Goal: Information Seeking & Learning: Understand process/instructions

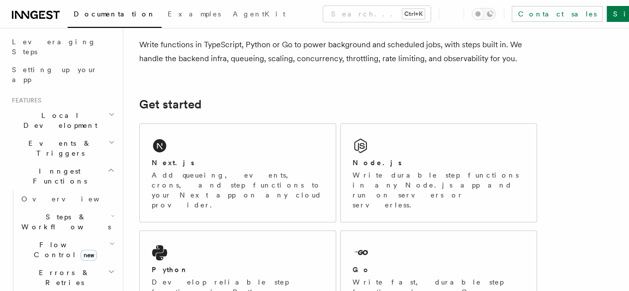
scroll to position [149, 0]
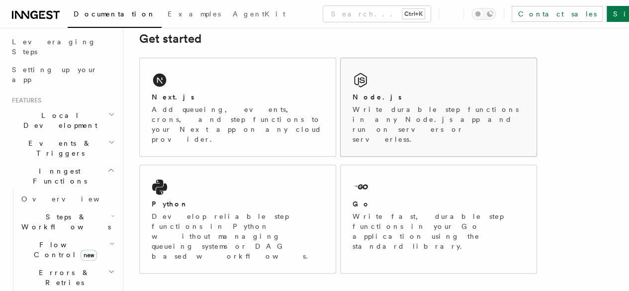
click at [353, 102] on h2 "Node.js" at bounding box center [377, 97] width 49 height 10
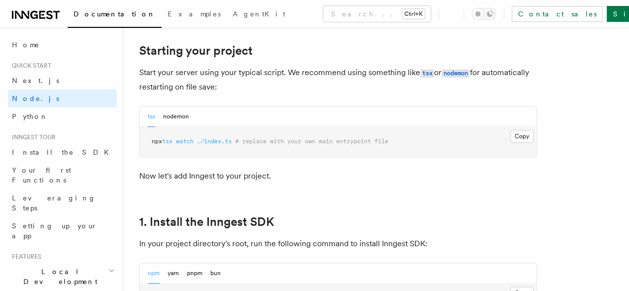
scroll to position [497, 0]
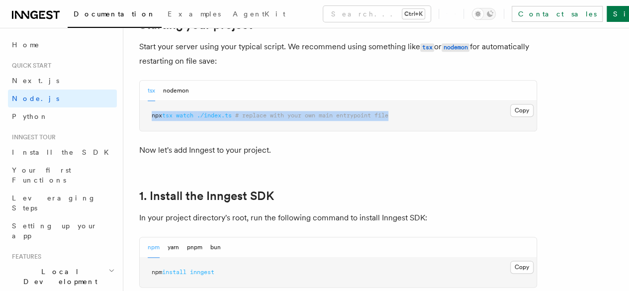
drag, startPoint x: 429, startPoint y: 125, endPoint x: 138, endPoint y: 133, distance: 291.0
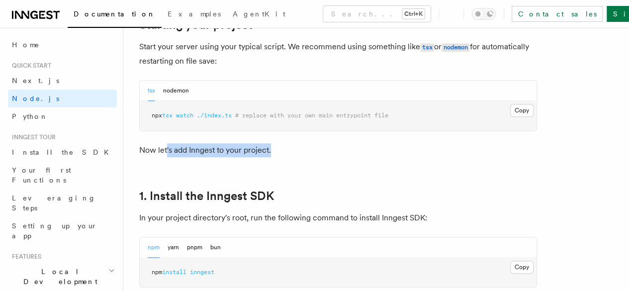
drag, startPoint x: 281, startPoint y: 158, endPoint x: 166, endPoint y: 165, distance: 116.1
click at [166, 157] on p "Now let's add Inngest to your project." at bounding box center [338, 150] width 398 height 14
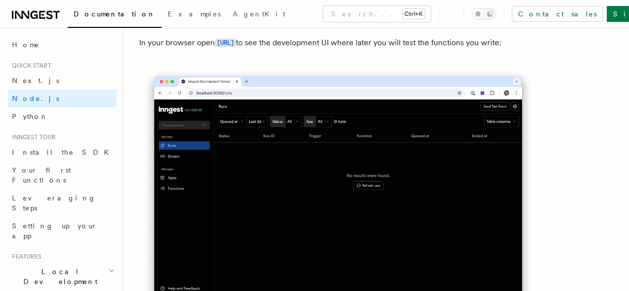
scroll to position [845, 0]
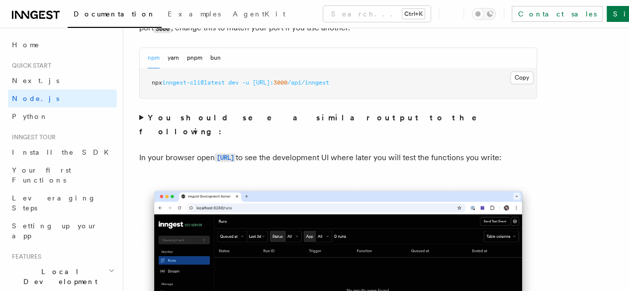
drag, startPoint x: 294, startPoint y: 155, endPoint x: 212, endPoint y: 151, distance: 82.6
click at [212, 151] on p "In your browser open http://localhost:8288 to see the development UI where late…" at bounding box center [338, 157] width 398 height 14
click at [289, 165] on p "In your browser open http://localhost:8288 to see the development UI where late…" at bounding box center [338, 157] width 398 height 14
drag, startPoint x: 297, startPoint y: 156, endPoint x: 216, endPoint y: 170, distance: 82.7
click at [216, 165] on p "In your browser open http://localhost:8288 to see the development UI where late…" at bounding box center [338, 157] width 398 height 14
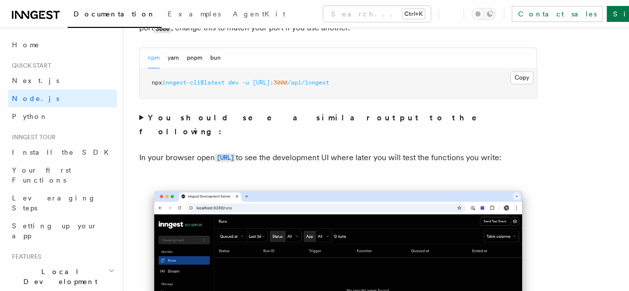
click at [258, 165] on p "In your browser open http://localhost:8288 to see the development UI where late…" at bounding box center [338, 157] width 398 height 14
drag, startPoint x: 296, startPoint y: 152, endPoint x: 212, endPoint y: 153, distance: 84.5
click at [212, 153] on p "In your browser open http://localhost:8288 to see the development UI where late…" at bounding box center [338, 157] width 398 height 14
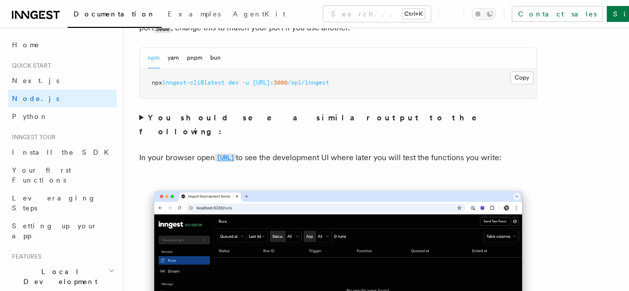
drag, startPoint x: 294, startPoint y: 157, endPoint x: 217, endPoint y: 157, distance: 77.1
click at [217, 157] on p "In your browser open http://localhost:8288 to see the development UI where late…" at bounding box center [338, 157] width 398 height 14
click at [329, 165] on p "In your browser open http://localhost:8288 to see the development UI where late…" at bounding box center [338, 157] width 398 height 14
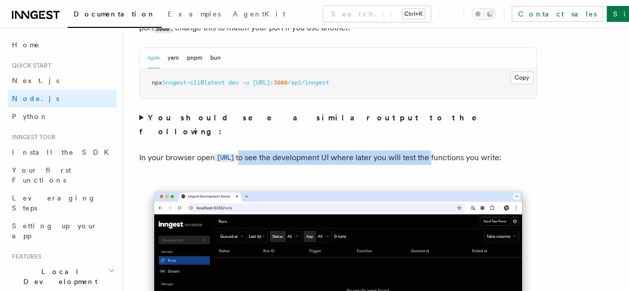
drag, startPoint x: 295, startPoint y: 156, endPoint x: 499, endPoint y: 161, distance: 203.4
click at [499, 161] on p "In your browser open http://localhost:8288 to see the development UI where late…" at bounding box center [338, 157] width 398 height 14
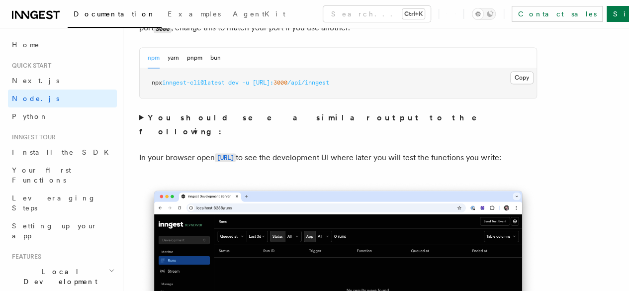
click at [323, 165] on p "In your browser open http://localhost:8288 to see the development UI where late…" at bounding box center [338, 157] width 398 height 14
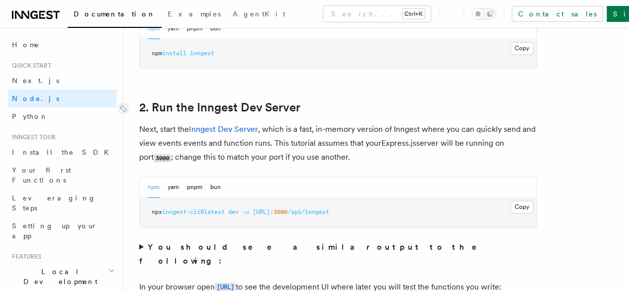
scroll to position [646, 0]
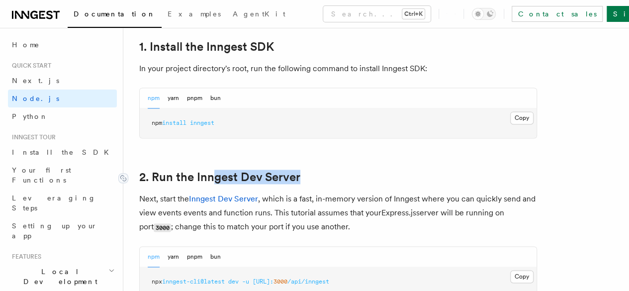
drag, startPoint x: 318, startPoint y: 188, endPoint x: 211, endPoint y: 188, distance: 106.9
click at [211, 184] on h2 "2. Run the Inngest Dev Server" at bounding box center [338, 177] width 398 height 14
click at [345, 184] on h2 "2. Run the Inngest Dev Server" at bounding box center [338, 177] width 398 height 14
drag, startPoint x: 334, startPoint y: 192, endPoint x: 243, endPoint y: 192, distance: 91.0
click at [243, 184] on h2 "2. Run the Inngest Dev Server" at bounding box center [338, 177] width 398 height 14
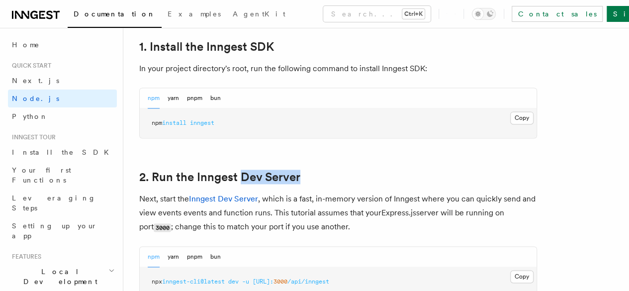
click at [342, 184] on h2 "2. Run the Inngest Dev Server" at bounding box center [338, 177] width 398 height 14
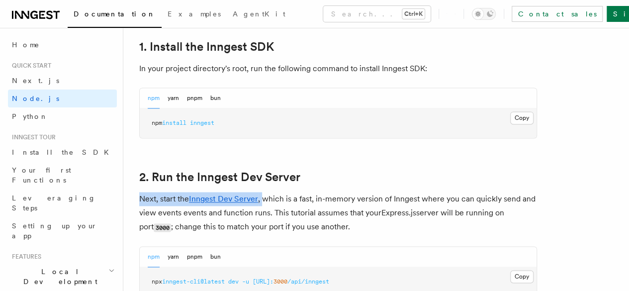
drag, startPoint x: 135, startPoint y: 211, endPoint x: 264, endPoint y: 216, distance: 128.9
click at [353, 184] on h2 "2. Run the Inngest Dev Server" at bounding box center [338, 177] width 398 height 14
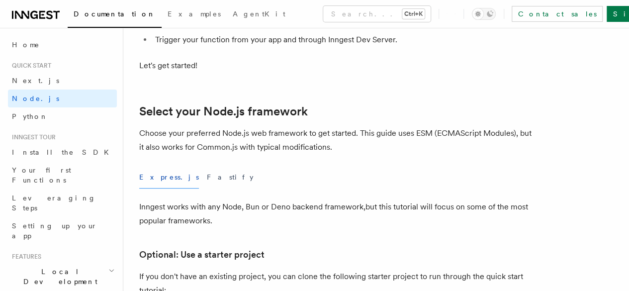
scroll to position [249, 0]
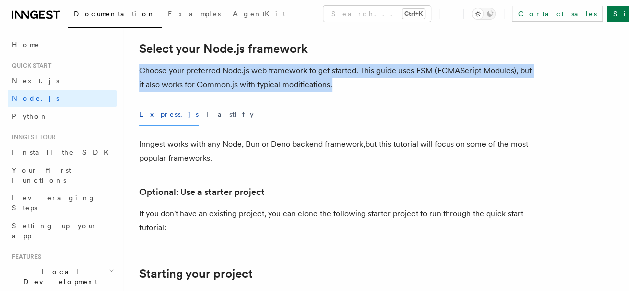
drag, startPoint x: 387, startPoint y: 101, endPoint x: 138, endPoint y: 87, distance: 249.0
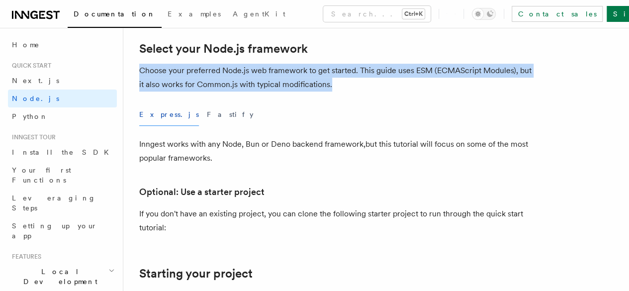
drag, startPoint x: 395, startPoint y: 104, endPoint x: 139, endPoint y: 90, distance: 256.5
click at [139, 90] on p "Choose your preferred Node.js web framework to get started. This guide uses ESM…" at bounding box center [338, 78] width 398 height 28
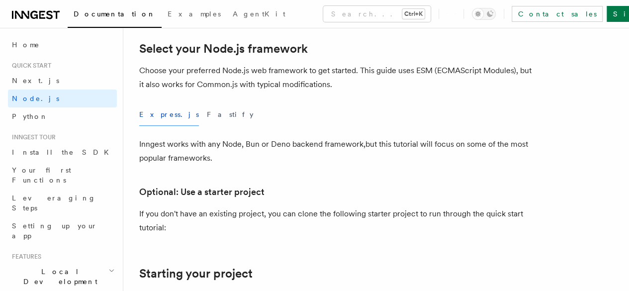
click at [265, 122] on div "Express.js Fastify" at bounding box center [338, 114] width 398 height 22
click at [207, 126] on button "Fastify" at bounding box center [230, 114] width 47 height 22
click at [151, 126] on button "Express.js" at bounding box center [169, 114] width 60 height 22
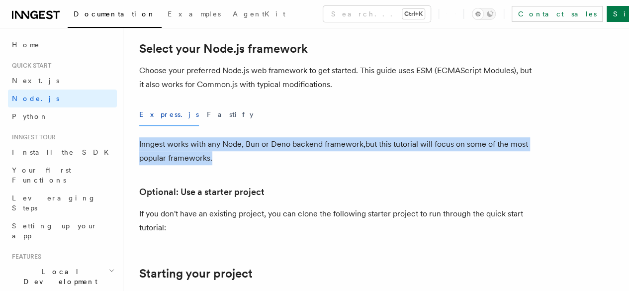
drag, startPoint x: 133, startPoint y: 159, endPoint x: 286, endPoint y: 168, distance: 153.4
click at [286, 165] on p "Inngest works with any Node, Bun or Deno backend framework,but this tutorial wi…" at bounding box center [338, 151] width 398 height 28
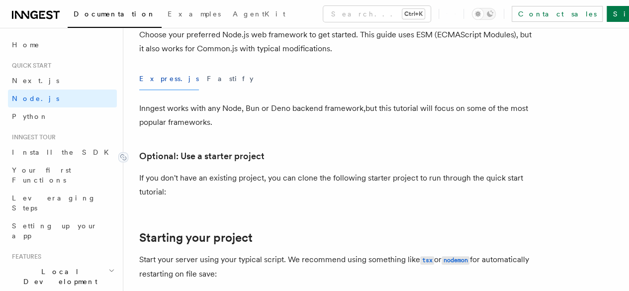
scroll to position [348, 0]
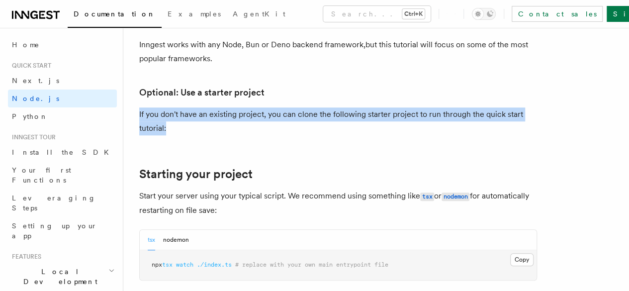
drag, startPoint x: 210, startPoint y: 140, endPoint x: 135, endPoint y: 123, distance: 76.5
click at [211, 135] on p "If you don't have an existing project, you can clone the following starter proj…" at bounding box center [338, 121] width 398 height 28
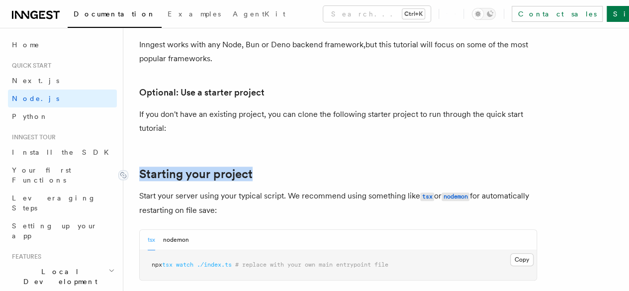
drag, startPoint x: 257, startPoint y: 192, endPoint x: 139, endPoint y: 193, distance: 117.4
click at [139, 181] on h2 "Starting your project" at bounding box center [338, 174] width 398 height 14
click at [258, 181] on h2 "Starting your project" at bounding box center [338, 174] width 398 height 14
drag, startPoint x: 278, startPoint y: 231, endPoint x: 136, endPoint y: 210, distance: 144.2
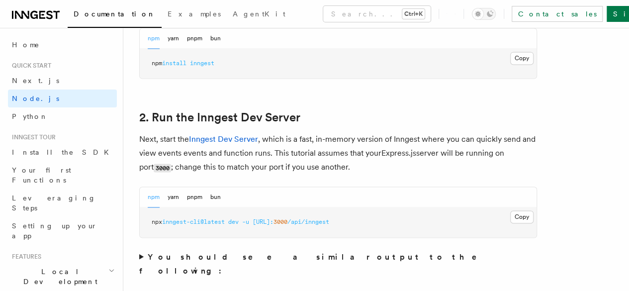
scroll to position [746, 0]
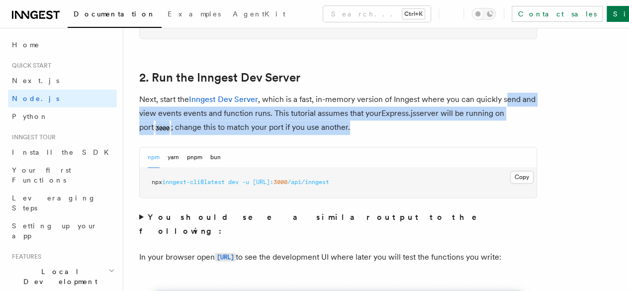
drag, startPoint x: 401, startPoint y: 143, endPoint x: 143, endPoint y: 118, distance: 259.3
click at [142, 119] on p "Next, start the Inngest Dev Server , which is a fast, in-memory version of Inng…" at bounding box center [338, 113] width 398 height 42
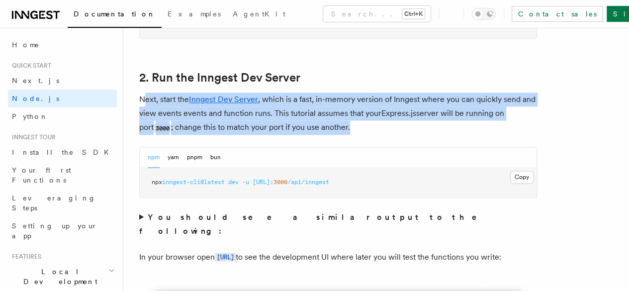
click at [144, 117] on p "Next, start the Inngest Dev Server , which is a fast, in-memory version of Inng…" at bounding box center [338, 113] width 398 height 42
drag, startPoint x: 404, startPoint y: 144, endPoint x: 140, endPoint y: 112, distance: 266.0
click at [140, 112] on p "Next, start the Inngest Dev Server , which is a fast, in-memory version of Inng…" at bounding box center [338, 113] width 398 height 42
click at [401, 135] on p "Next, start the Inngest Dev Server , which is a fast, in-memory version of Inng…" at bounding box center [338, 113] width 398 height 42
drag, startPoint x: 401, startPoint y: 142, endPoint x: 147, endPoint y: 117, distance: 254.8
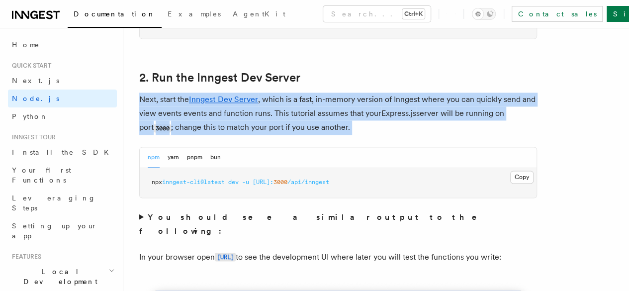
click at [147, 117] on p "Next, start the Inngest Dev Server , which is a fast, in-memory version of Inng…" at bounding box center [338, 113] width 398 height 42
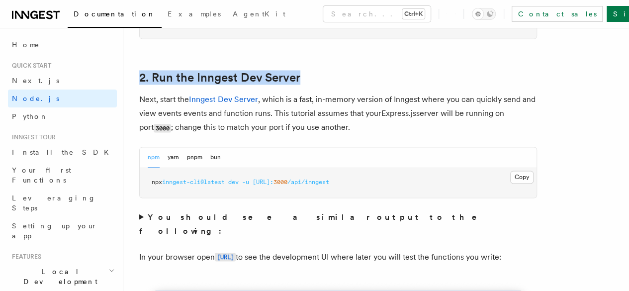
drag, startPoint x: 323, startPoint y: 88, endPoint x: 130, endPoint y: 84, distance: 193.0
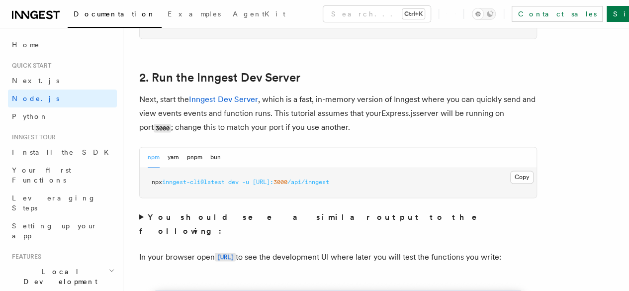
click at [420, 135] on p "Next, start the Inngest Dev Server , which is a fast, in-memory version of Inng…" at bounding box center [338, 113] width 398 height 42
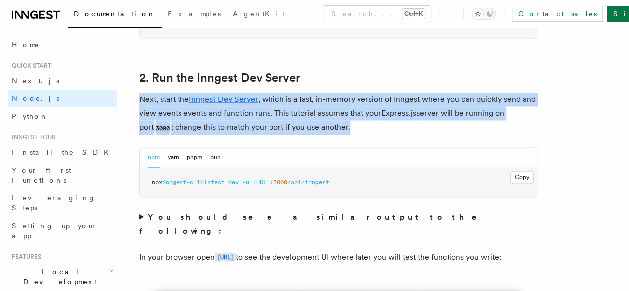
drag, startPoint x: 401, startPoint y: 141, endPoint x: 137, endPoint y: 114, distance: 265.4
click at [431, 135] on p "Next, start the Inngest Dev Server , which is a fast, in-memory version of Inng…" at bounding box center [338, 113] width 398 height 42
drag, startPoint x: 413, startPoint y: 144, endPoint x: 135, endPoint y: 117, distance: 278.8
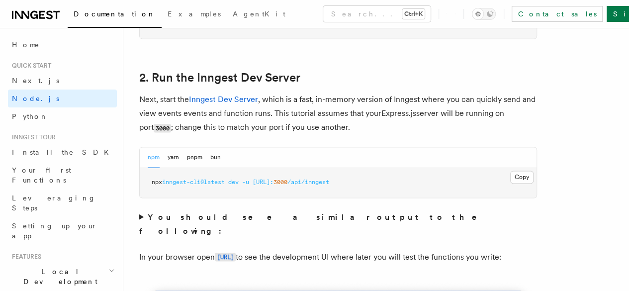
click at [284, 168] on div "npm yarn pnpm bun" at bounding box center [338, 157] width 397 height 20
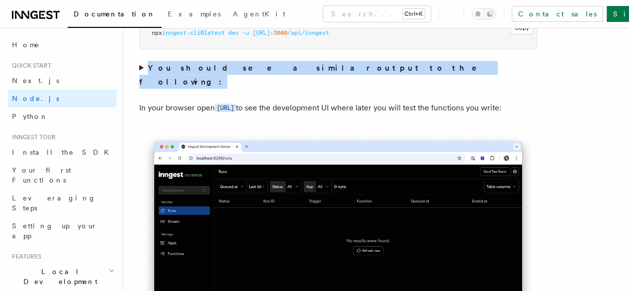
drag, startPoint x: 333, startPoint y: 78, endPoint x: 148, endPoint y: 80, distance: 185.0
click at [148, 80] on summary "You should see a similar output to the following:" at bounding box center [338, 75] width 398 height 28
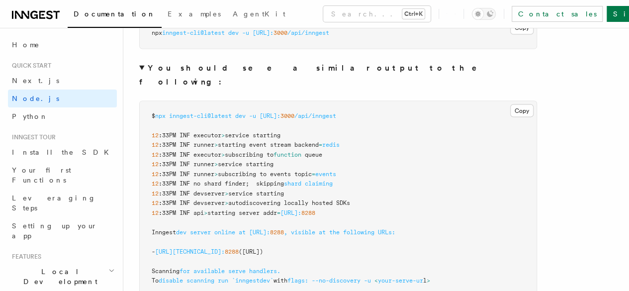
click at [343, 99] on details "You should see a similar output to the following: Copy Copied $ npx inngest-cli…" at bounding box center [338, 178] width 398 height 235
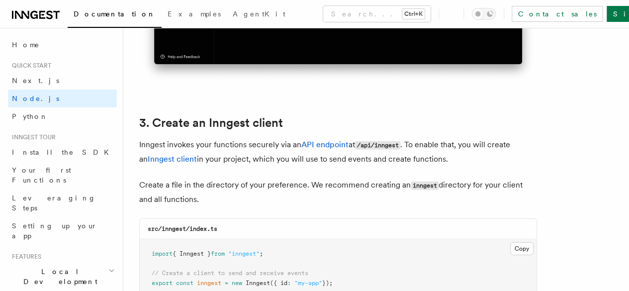
scroll to position [1442, 0]
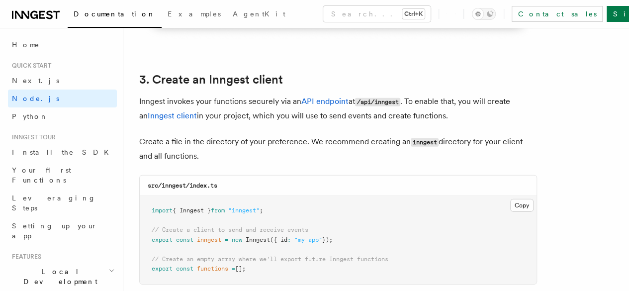
drag, startPoint x: 479, startPoint y: 107, endPoint x: 131, endPoint y: 98, distance: 348.7
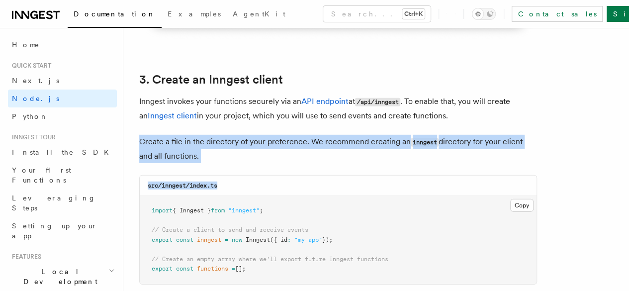
drag, startPoint x: 236, startPoint y: 159, endPoint x: 130, endPoint y: 138, distance: 107.4
click at [223, 149] on p "Create a file in the directory of your preference. We recommend creating an inn…" at bounding box center [338, 149] width 398 height 28
drag, startPoint x: 245, startPoint y: 150, endPoint x: 140, endPoint y: 128, distance: 107.2
click at [140, 135] on p "Create a file in the directory of your preference. We recommend creating an inn…" at bounding box center [338, 149] width 398 height 28
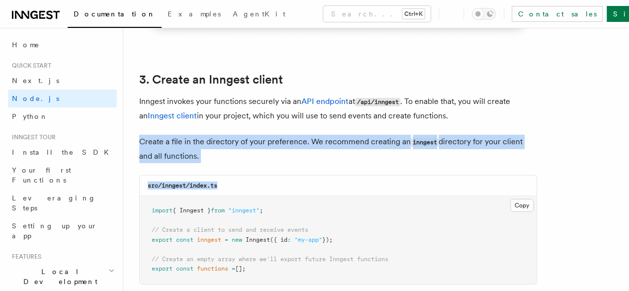
click at [207, 140] on p "Create a file in the directory of your preference. We recommend creating an inn…" at bounding box center [338, 149] width 398 height 28
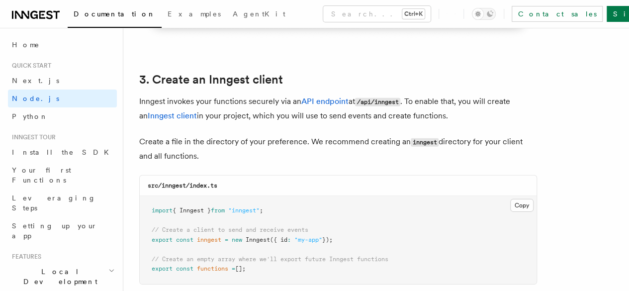
scroll to position [1691, 0]
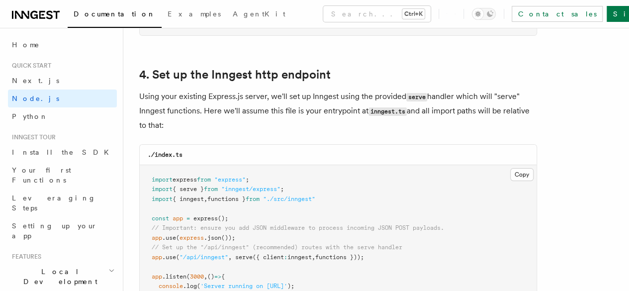
drag, startPoint x: 139, startPoint y: 82, endPoint x: 278, endPoint y: 120, distance: 144.4
click at [278, 120] on p "Using your existing Express.js server, we'll set up Inngest using the provided …" at bounding box center [338, 111] width 398 height 43
drag, startPoint x: 261, startPoint y: 118, endPoint x: 139, endPoint y: 89, distance: 125.2
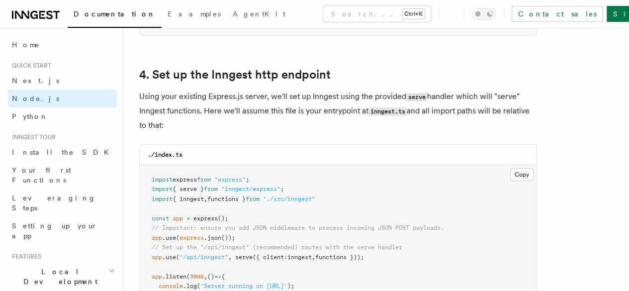
click at [264, 145] on div "./index.ts" at bounding box center [338, 155] width 397 height 20
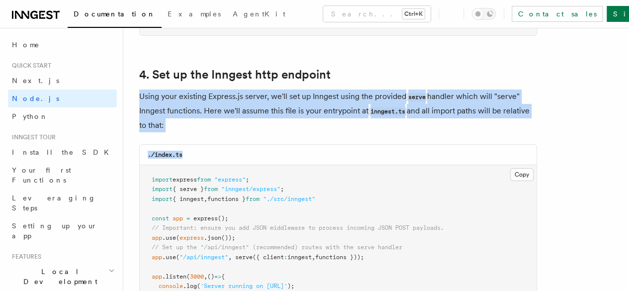
drag, startPoint x: 260, startPoint y: 137, endPoint x: 134, endPoint y: 90, distance: 133.8
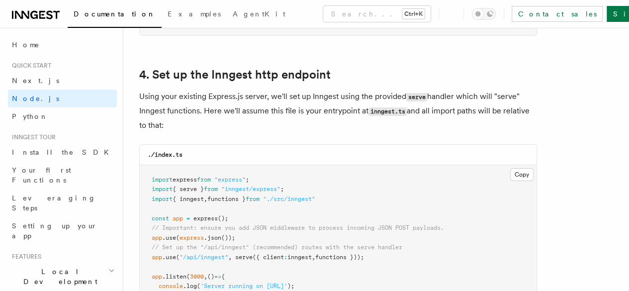
click at [261, 196] on pre "import express from "express" ; import { serve } from "inngest/express" ; impor…" at bounding box center [338, 238] width 397 height 146
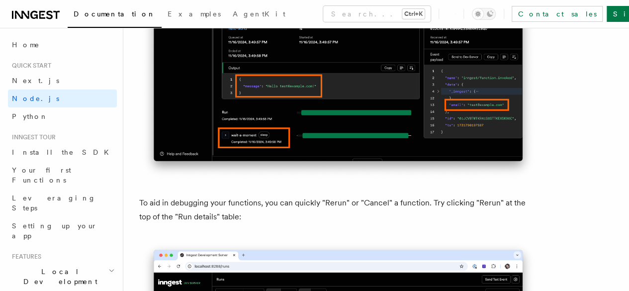
scroll to position [4476, 0]
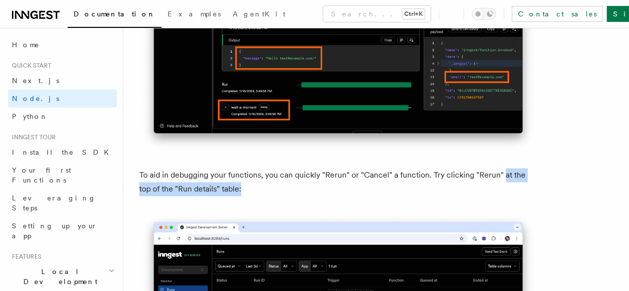
drag, startPoint x: 268, startPoint y: 86, endPoint x: 134, endPoint y: 78, distance: 134.0
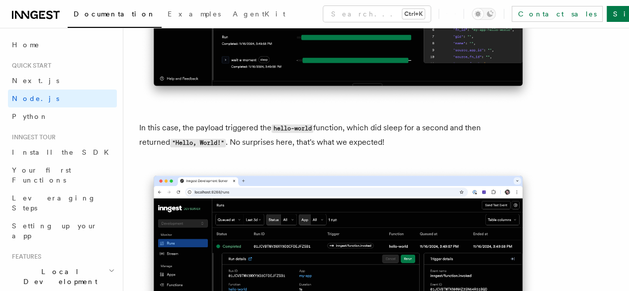
scroll to position [4128, 0]
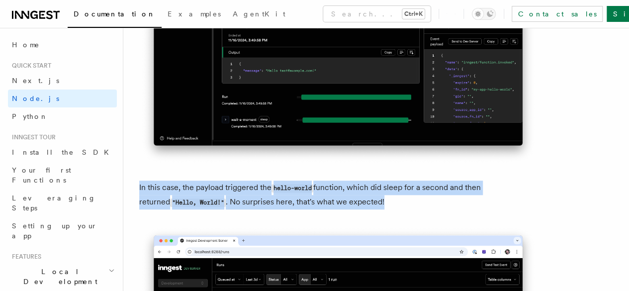
drag, startPoint x: 393, startPoint y: 120, endPoint x: 135, endPoint y: 109, distance: 257.9
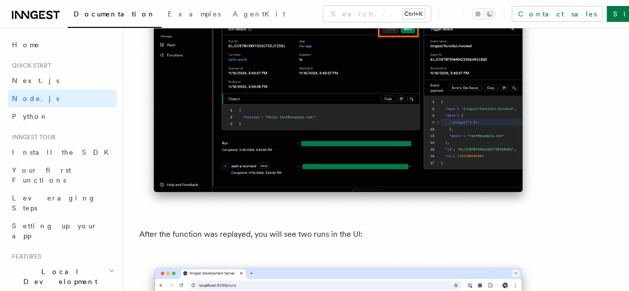
scroll to position [4774, 0]
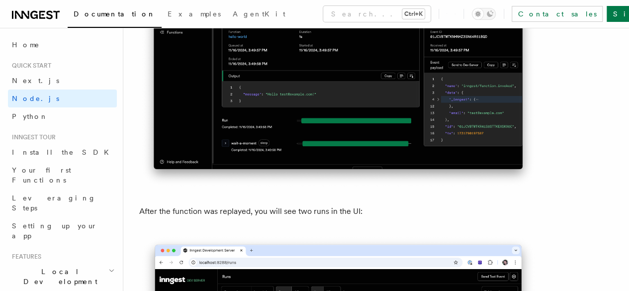
click at [366, 204] on p "After the function was replayed, you will see two runs in the UI:" at bounding box center [338, 211] width 398 height 14
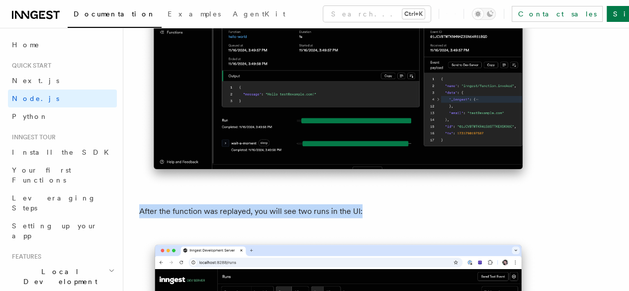
click at [366, 204] on p "After the function was replayed, you will see two runs in the UI:" at bounding box center [338, 211] width 398 height 14
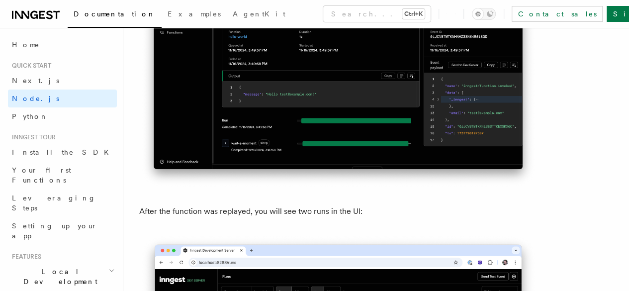
click at [366, 204] on p "After the function was replayed, you will see two runs in the UI:" at bounding box center [338, 211] width 398 height 14
click at [368, 204] on p "After the function was replayed, you will see two runs in the UI:" at bounding box center [338, 211] width 398 height 14
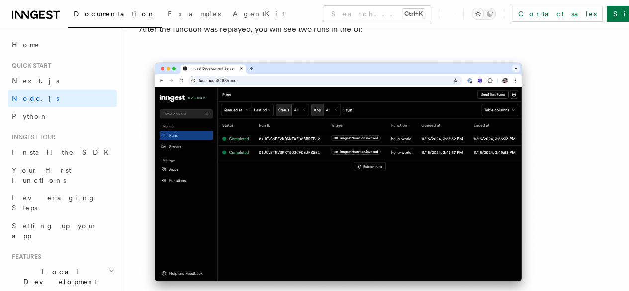
scroll to position [4973, 0]
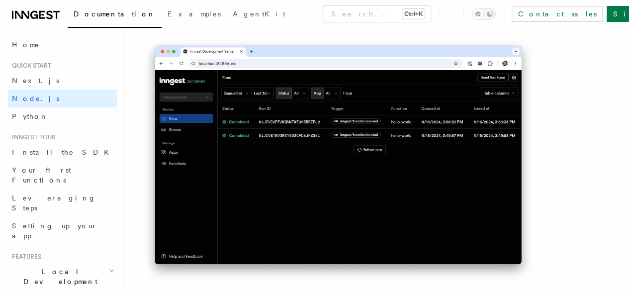
drag, startPoint x: 322, startPoint y: 159, endPoint x: 138, endPoint y: 160, distance: 183.5
drag, startPoint x: 268, startPoint y: 201, endPoint x: 136, endPoint y: 206, distance: 131.4
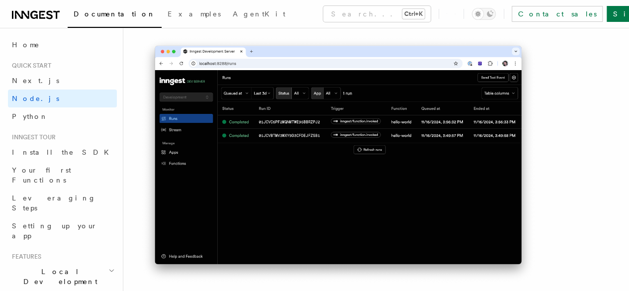
drag, startPoint x: 254, startPoint y: 228, endPoint x: 134, endPoint y: 224, distance: 119.9
drag, startPoint x: 259, startPoint y: 250, endPoint x: 143, endPoint y: 255, distance: 116.0
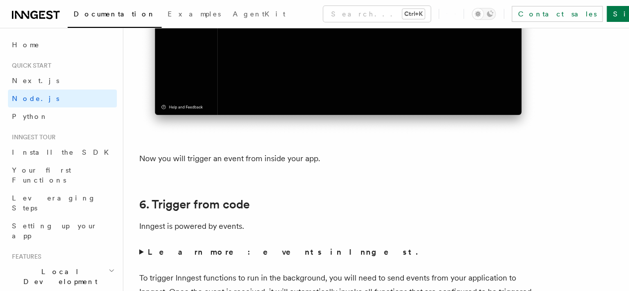
click at [334, 271] on p "To trigger Inngest functions to run in the background, you will need to send ev…" at bounding box center [338, 292] width 398 height 42
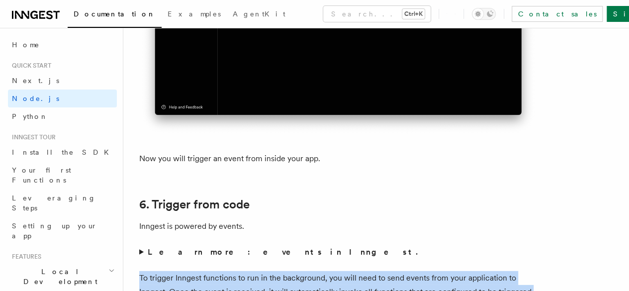
click at [334, 271] on p "To trigger Inngest functions to run in the background, you will need to send ev…" at bounding box center [338, 292] width 398 height 42
click at [384, 271] on p "To trigger Inngest functions to run in the background, you will need to send ev…" at bounding box center [338, 292] width 398 height 42
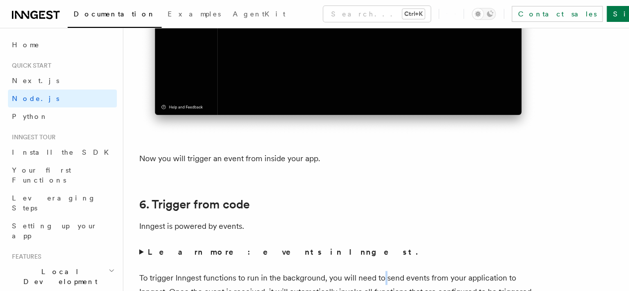
click at [384, 271] on p "To trigger Inngest functions to run in the background, you will need to send ev…" at bounding box center [338, 292] width 398 height 42
click at [327, 271] on p "To trigger Inngest functions to run in the background, you will need to send ev…" at bounding box center [338, 292] width 398 height 42
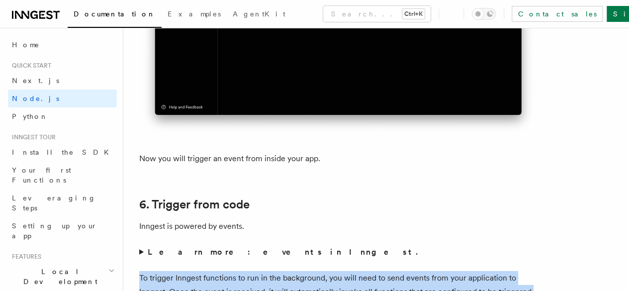
drag, startPoint x: 268, startPoint y: 157, endPoint x: 135, endPoint y: 129, distance: 135.7
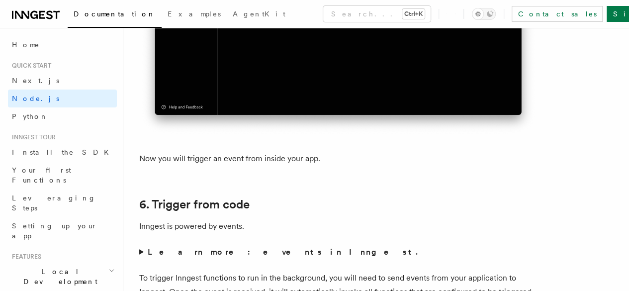
drag, startPoint x: 441, startPoint y: 181, endPoint x: 136, endPoint y: 182, distance: 304.8
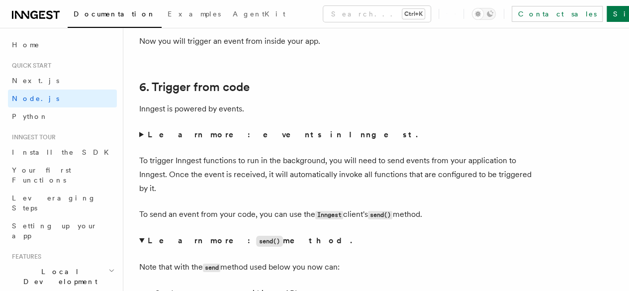
scroll to position [5271, 0]
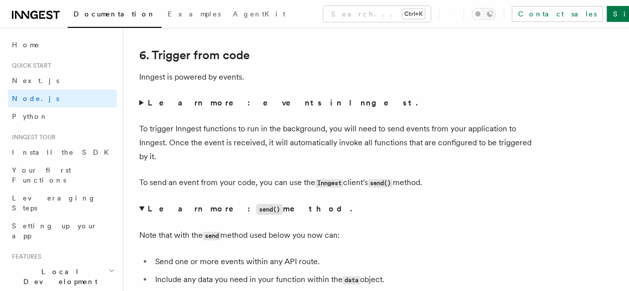
drag, startPoint x: 354, startPoint y: 84, endPoint x: 138, endPoint y: 90, distance: 215.9
click at [299, 202] on details "Learn more: send() method. Note that with the send method used below you now ca…" at bounding box center [338, 264] width 398 height 125
drag, startPoint x: 268, startPoint y: 59, endPoint x: 138, endPoint y: 63, distance: 129.9
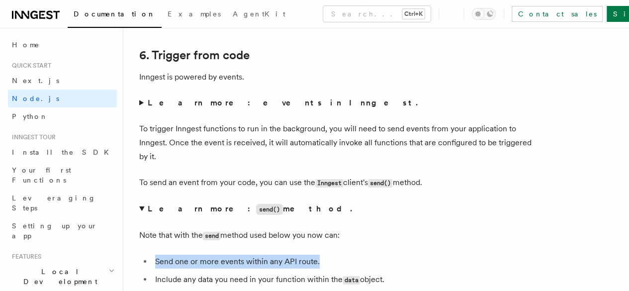
drag, startPoint x: 320, startPoint y: 113, endPoint x: 154, endPoint y: 113, distance: 165.6
click at [154, 255] on li "Send one or more events within any API route." at bounding box center [344, 262] width 385 height 14
drag, startPoint x: 390, startPoint y: 132, endPoint x: 210, endPoint y: 126, distance: 180.6
click at [231, 273] on li "Include any data you need in your function within the data object." at bounding box center [344, 280] width 385 height 14
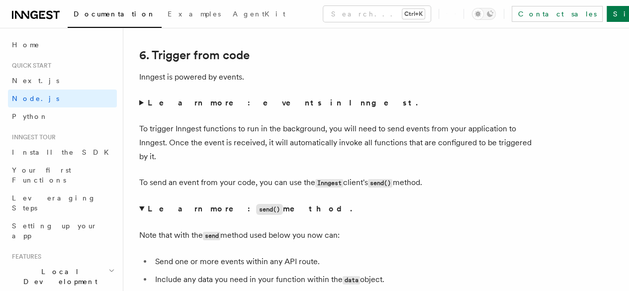
click at [395, 228] on p "Note that with the send method used below you now can:" at bounding box center [338, 235] width 398 height 14
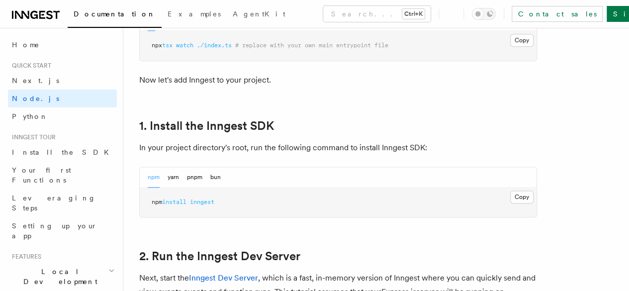
scroll to position [569, 0]
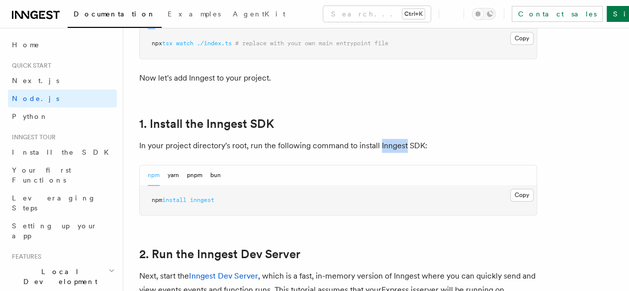
drag, startPoint x: 406, startPoint y: 160, endPoint x: 379, endPoint y: 161, distance: 26.4
click at [379, 153] on p "In your project directory's root, run the following command to install Inngest …" at bounding box center [338, 146] width 398 height 14
copy p "Inngest"
